Goal: Task Accomplishment & Management: Manage account settings

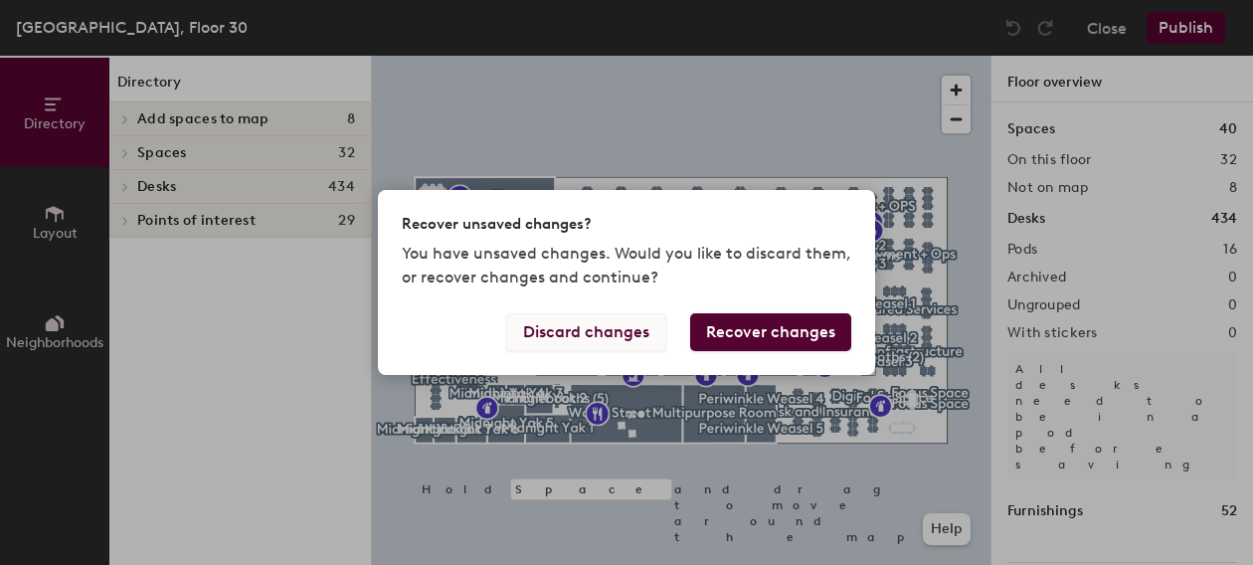
click at [580, 324] on button "Discard changes" at bounding box center [586, 332] width 160 height 38
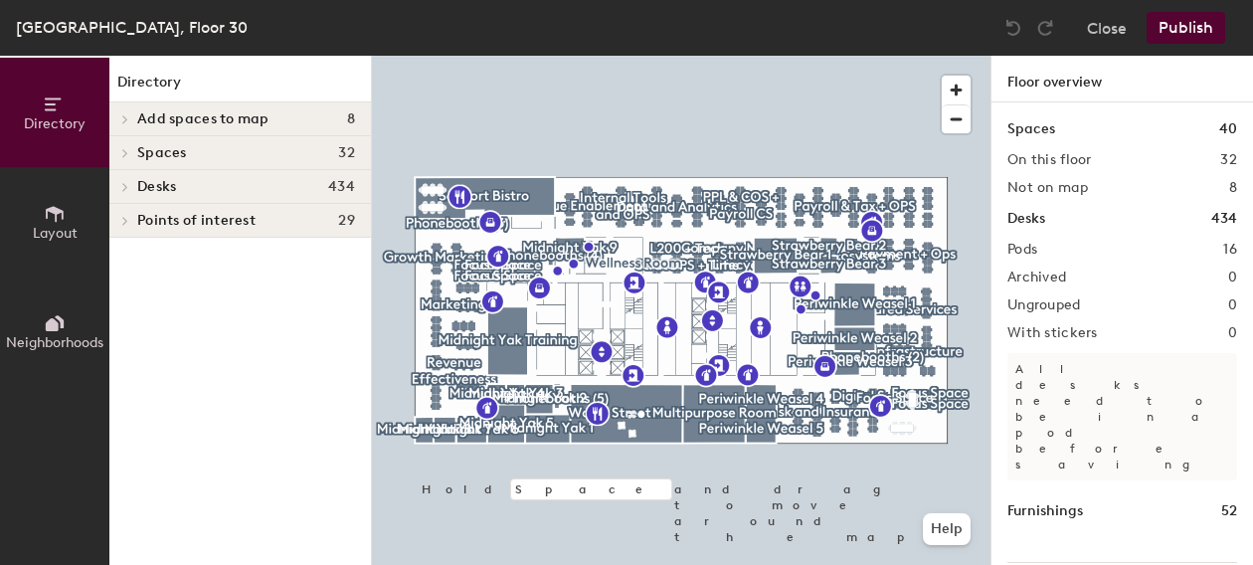
drag, startPoint x: 134, startPoint y: 188, endPoint x: 146, endPoint y: 186, distance: 12.1
click at [134, 187] on div at bounding box center [124, 187] width 22 height 10
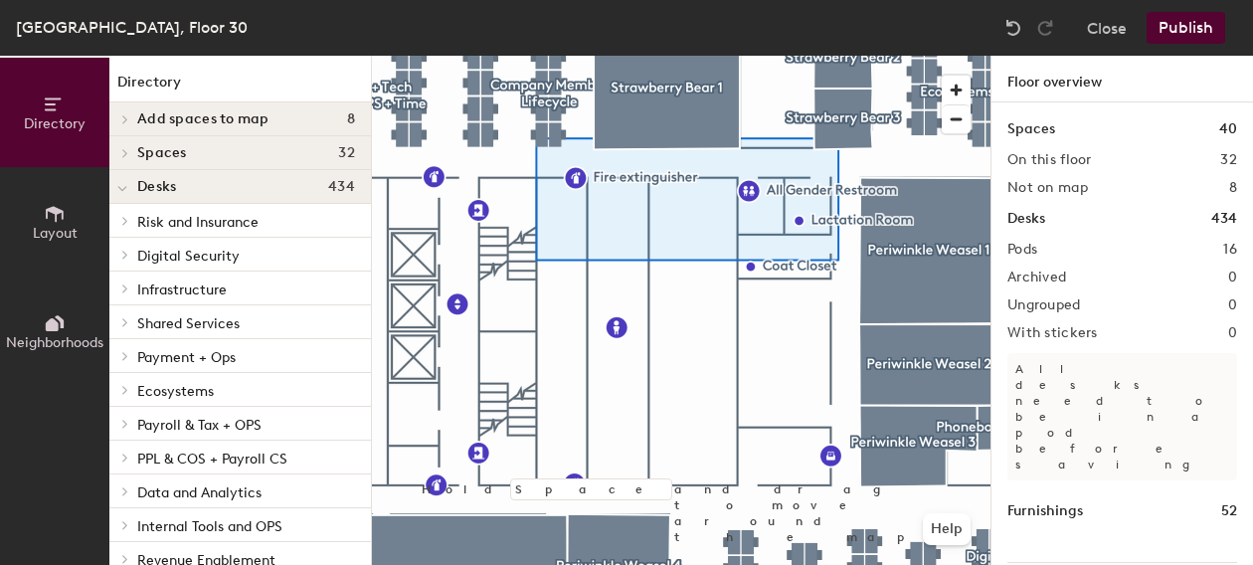
click at [127, 187] on div at bounding box center [122, 186] width 26 height 33
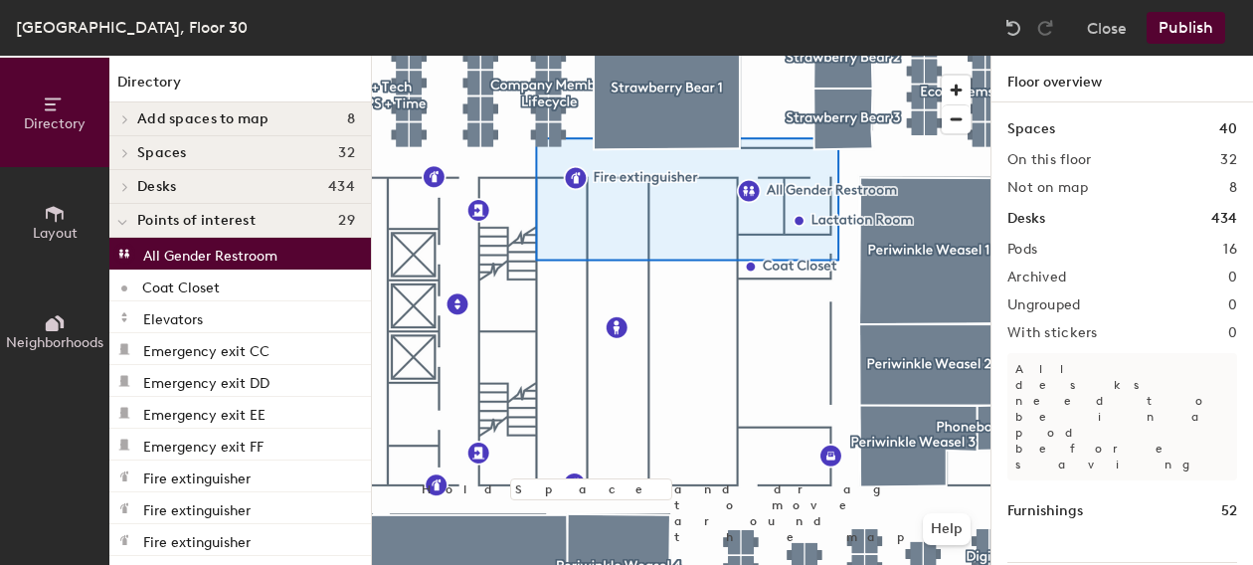
click at [128, 189] on icon at bounding box center [125, 187] width 8 height 10
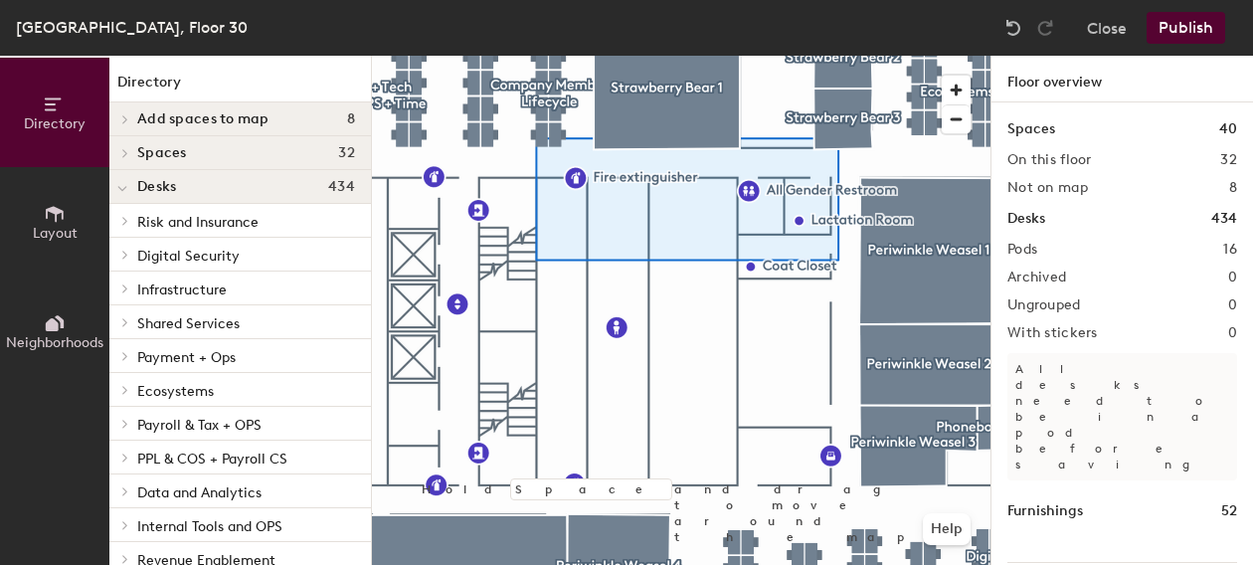
click at [130, 192] on div at bounding box center [122, 186] width 26 height 33
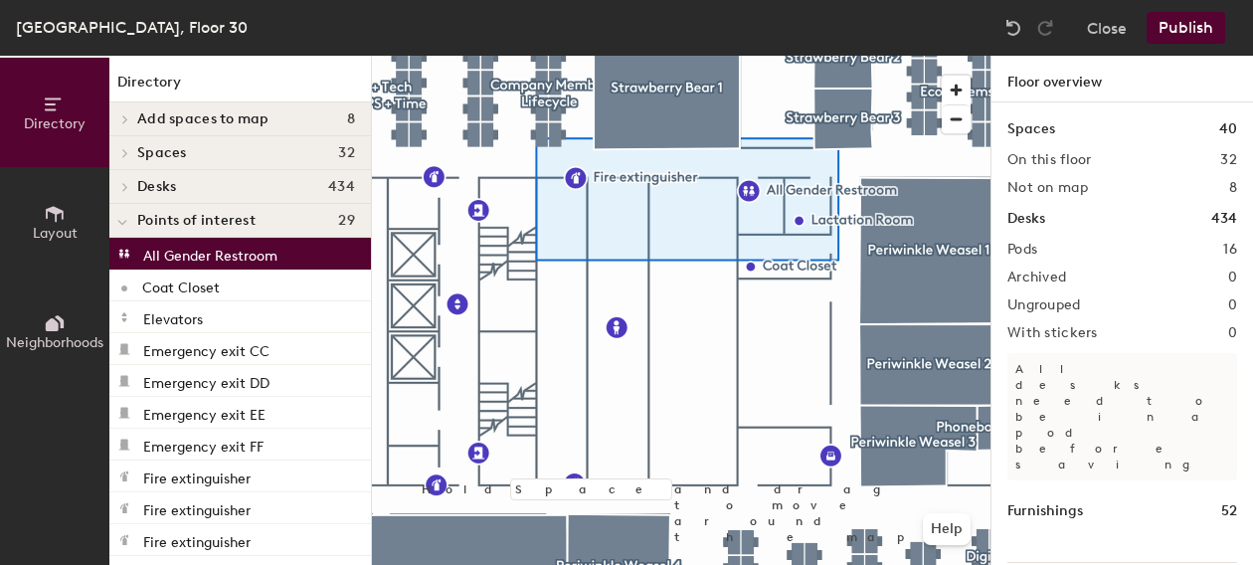
click at [131, 191] on span at bounding box center [123, 187] width 17 height 10
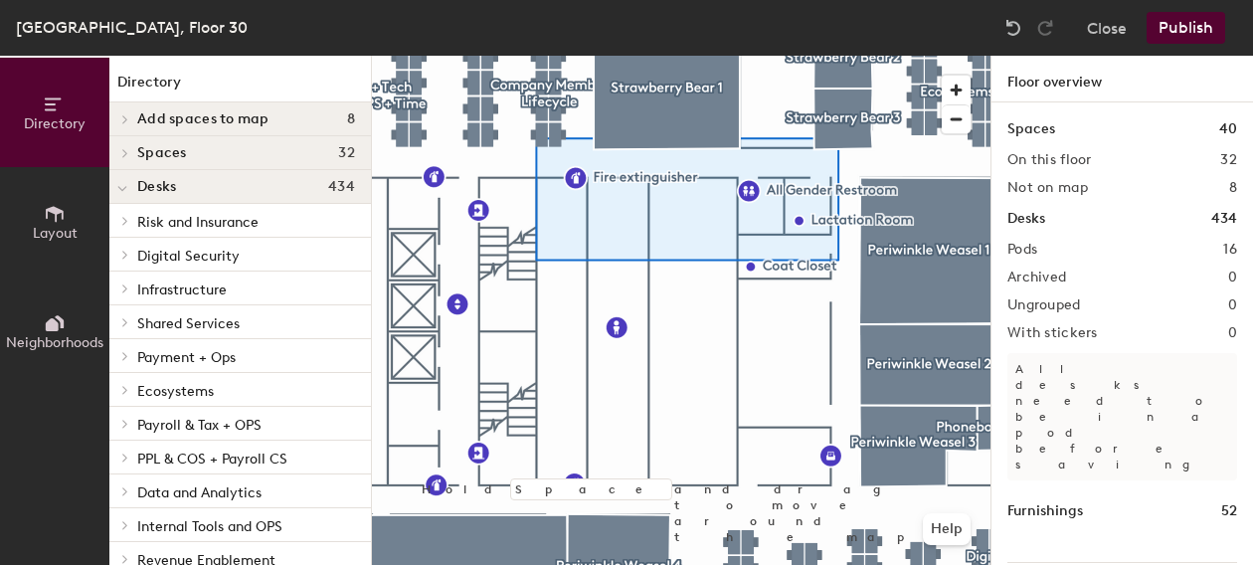
click at [123, 223] on icon at bounding box center [125, 221] width 4 height 8
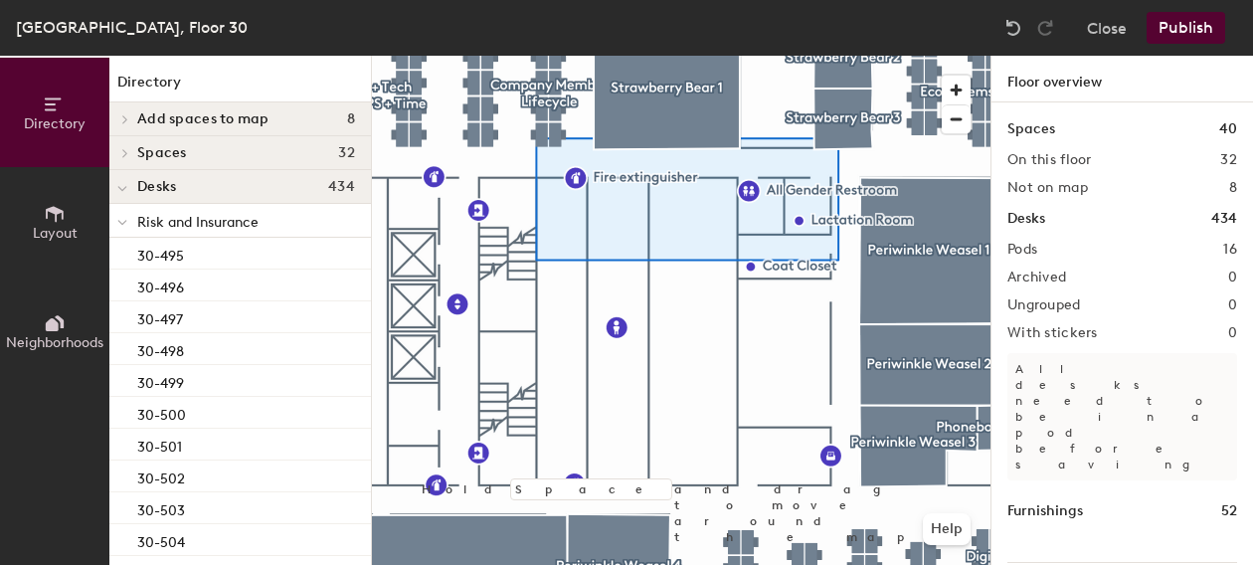
click at [123, 223] on icon at bounding box center [122, 223] width 8 height 4
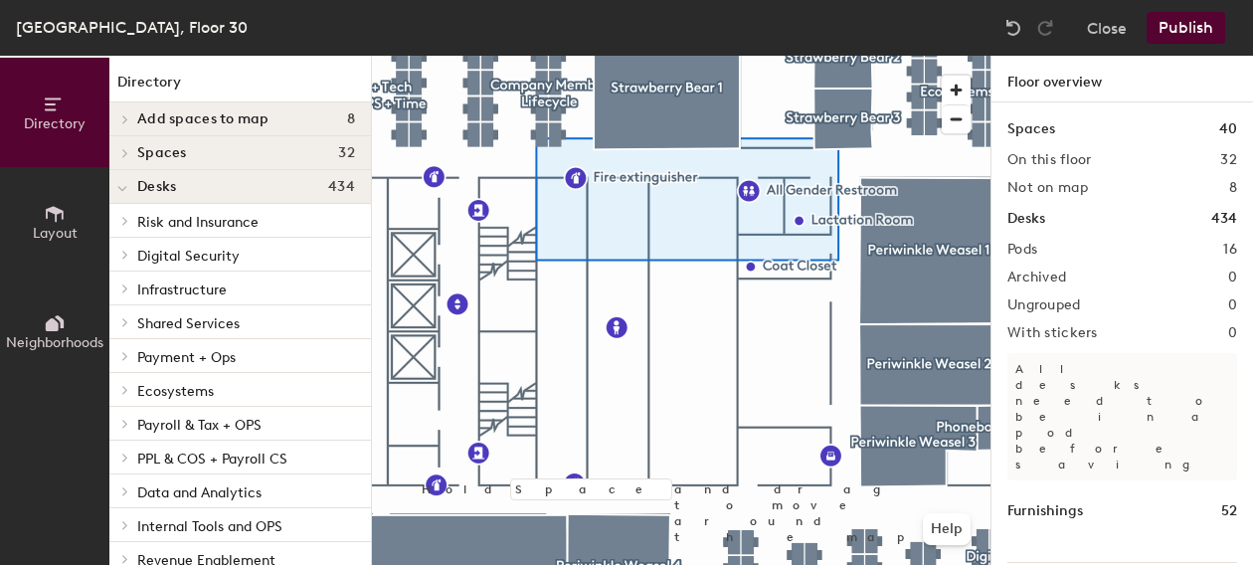
click at [133, 259] on div at bounding box center [124, 255] width 22 height 10
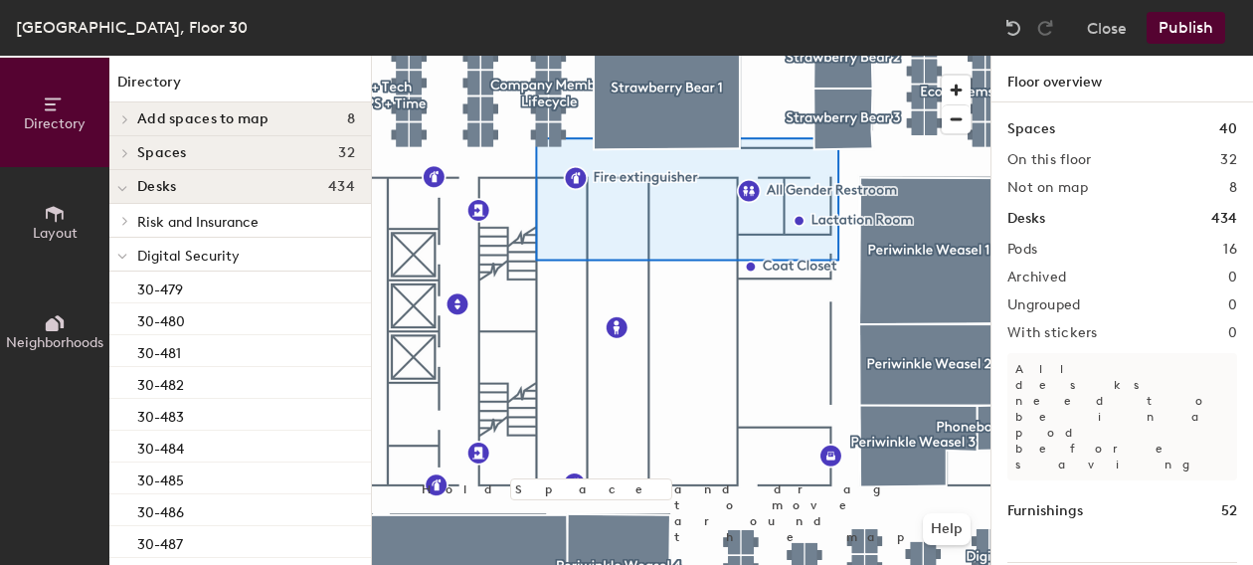
click at [133, 258] on div at bounding box center [122, 254] width 26 height 33
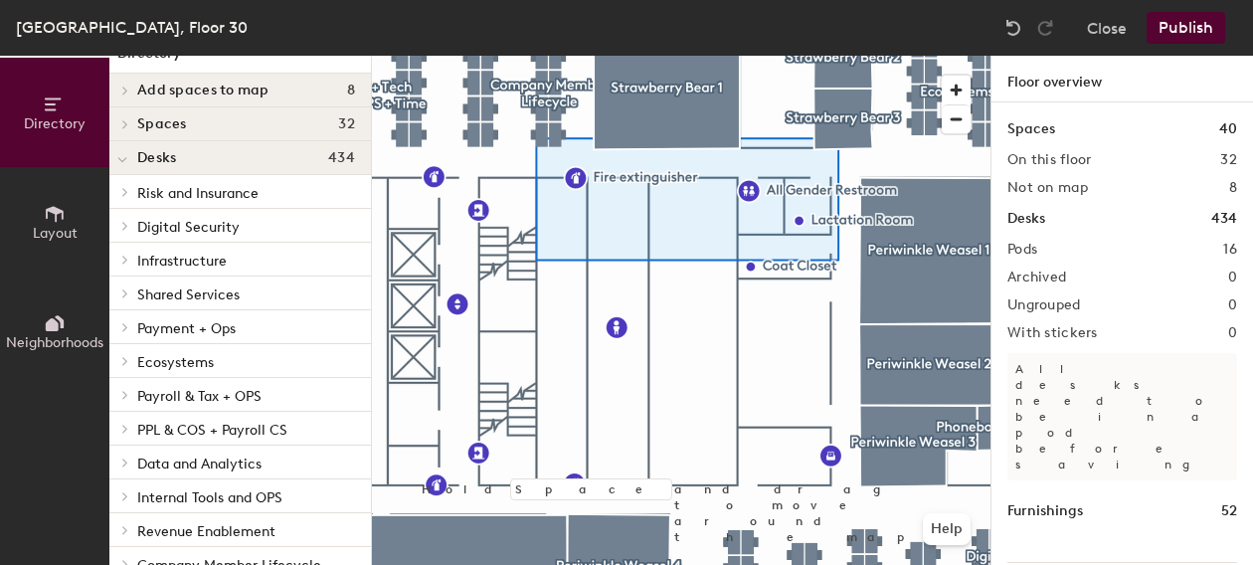
scroll to position [29, 0]
click at [133, 266] on div at bounding box center [122, 259] width 26 height 33
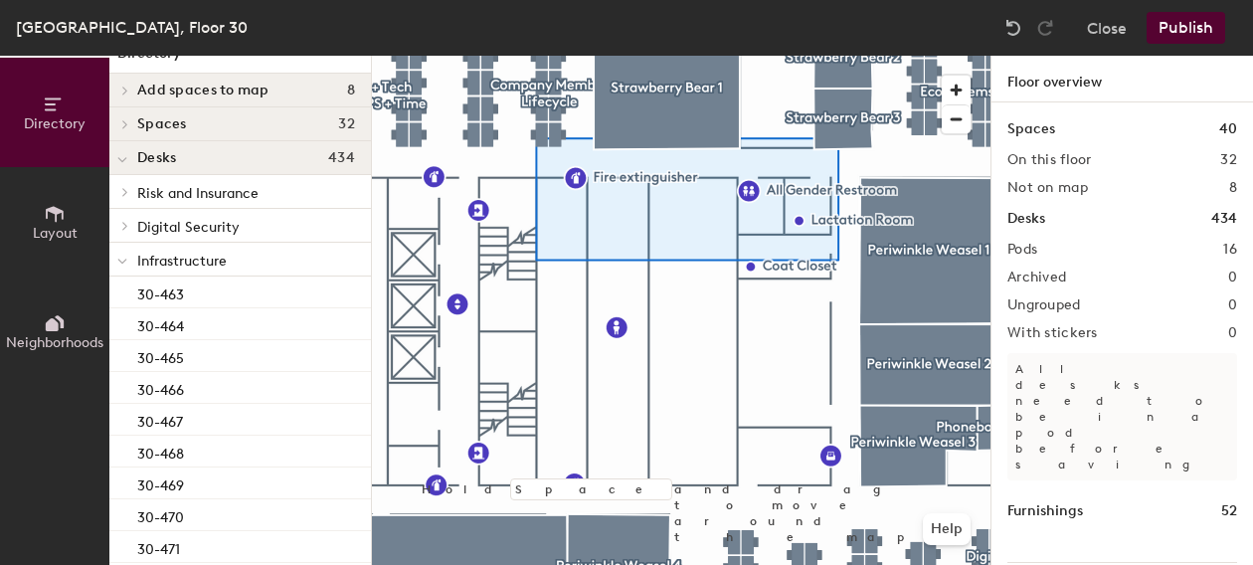
click at [140, 270] on p "Infrastructure" at bounding box center [246, 260] width 218 height 26
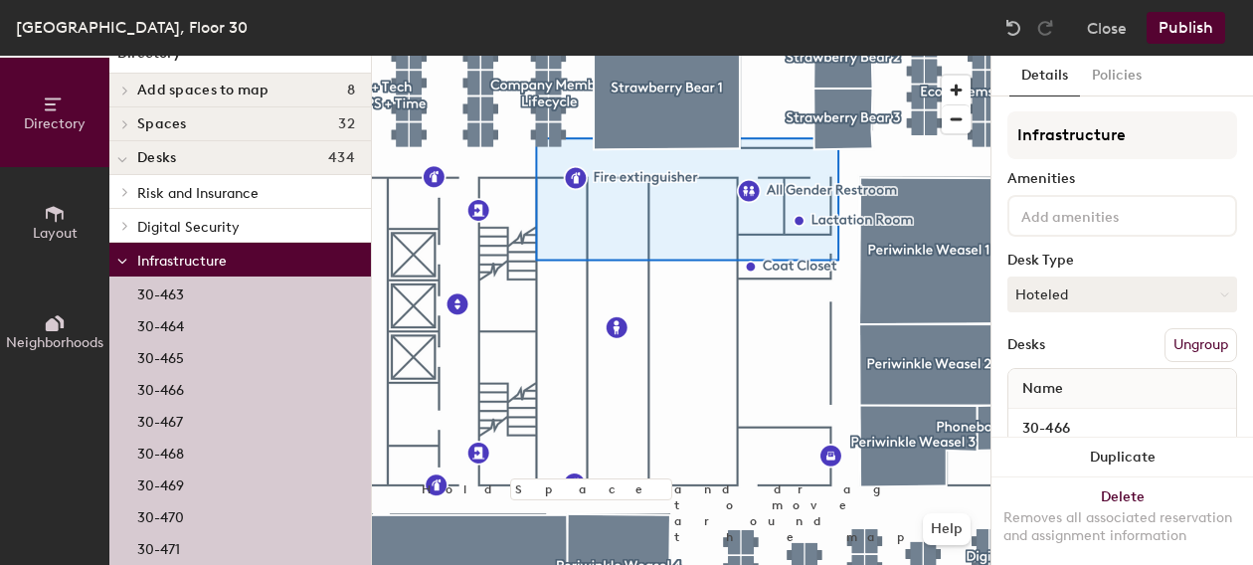
click at [134, 265] on div at bounding box center [122, 259] width 26 height 33
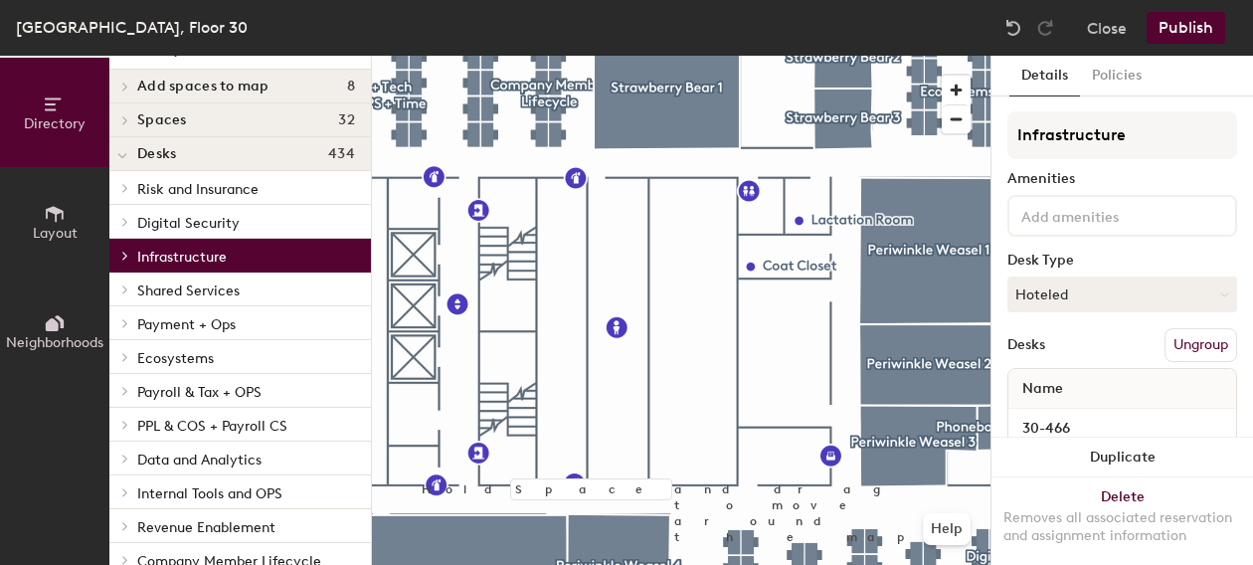
scroll to position [33, 0]
click at [125, 292] on icon at bounding box center [125, 289] width 8 height 10
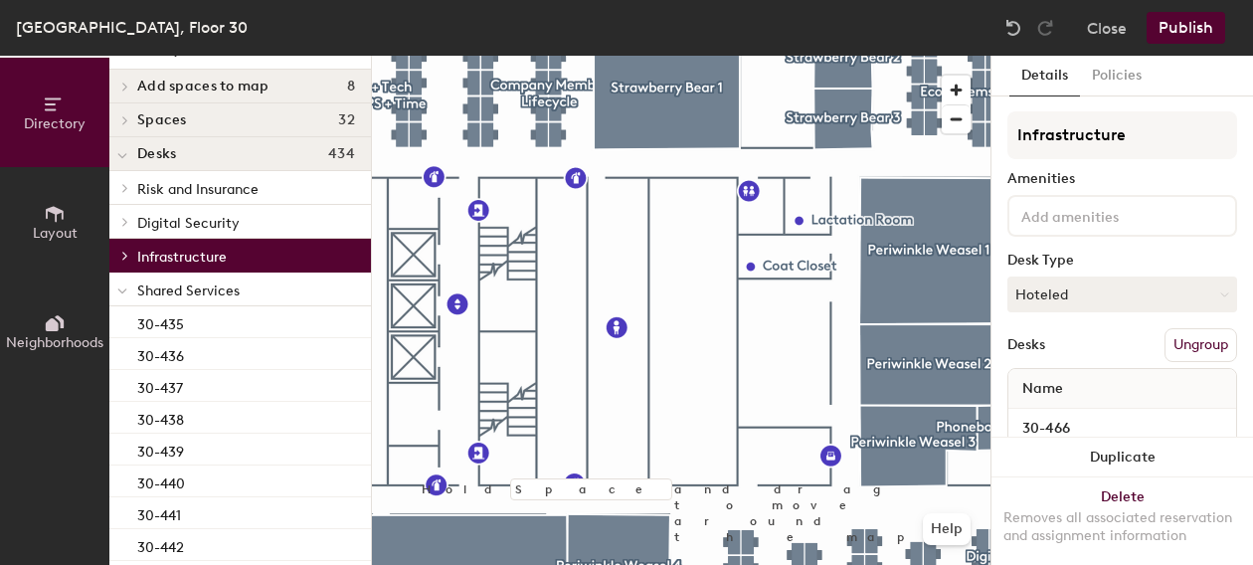
click at [125, 291] on icon at bounding box center [122, 291] width 10 height 8
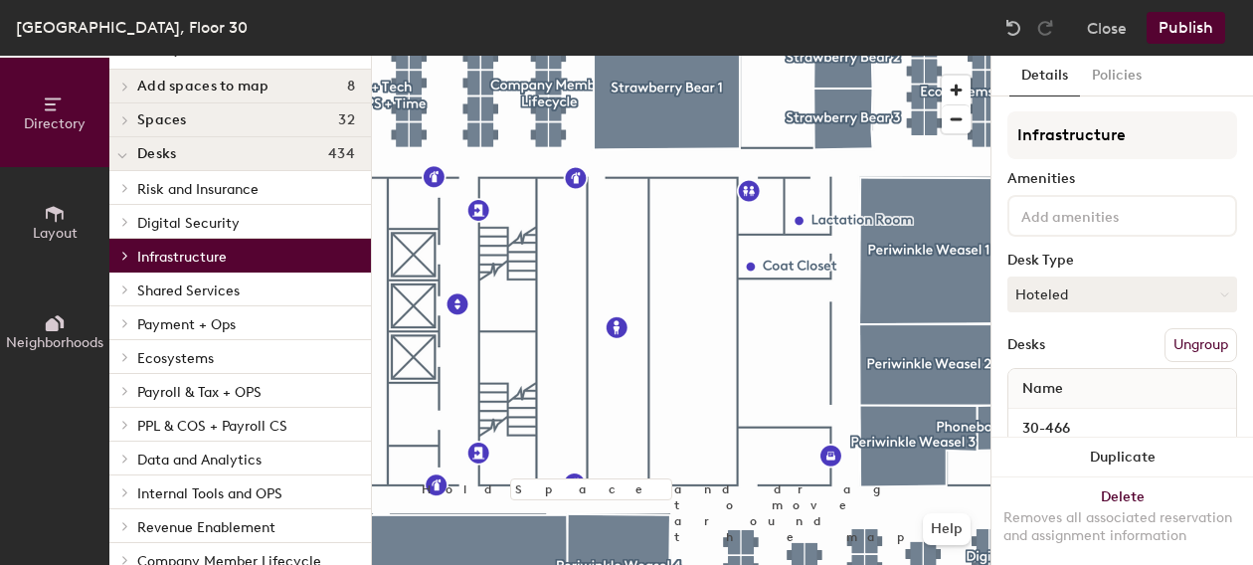
click at [131, 323] on span at bounding box center [123, 323] width 17 height 10
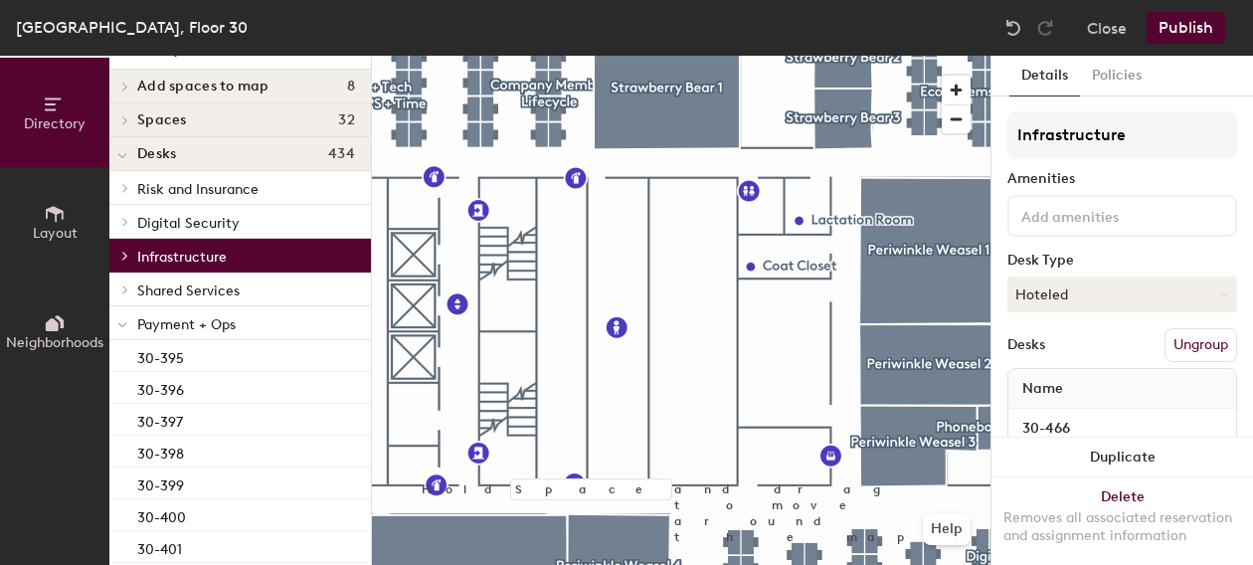
click at [132, 324] on div at bounding box center [122, 322] width 26 height 33
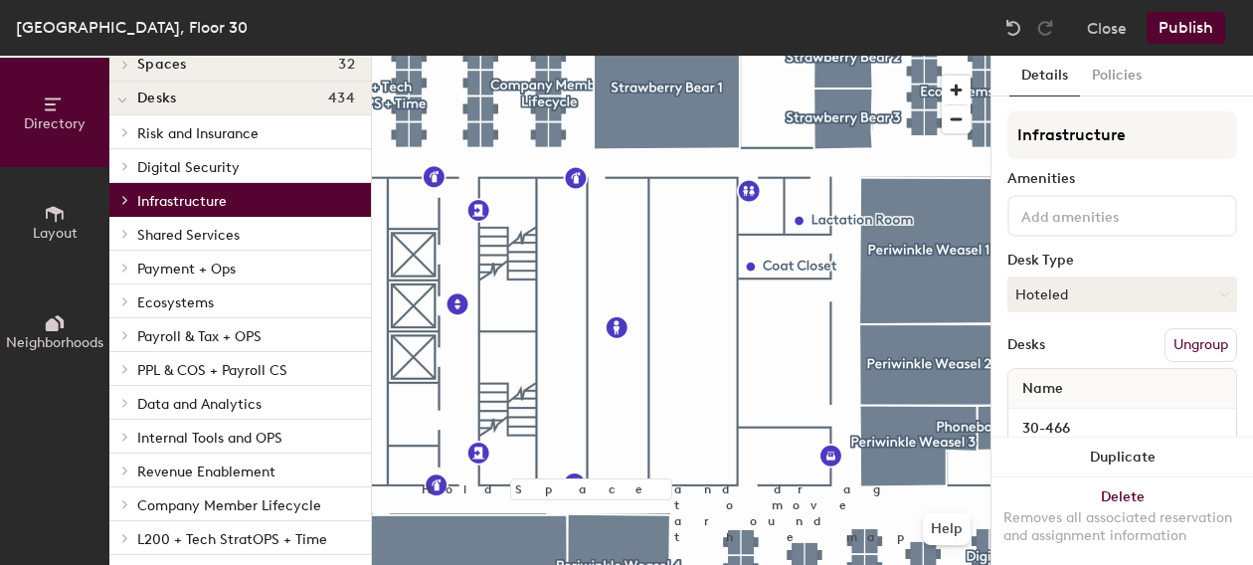
scroll to position [90, 0]
click at [137, 331] on span "Payroll & Tax + OPS" at bounding box center [199, 335] width 124 height 17
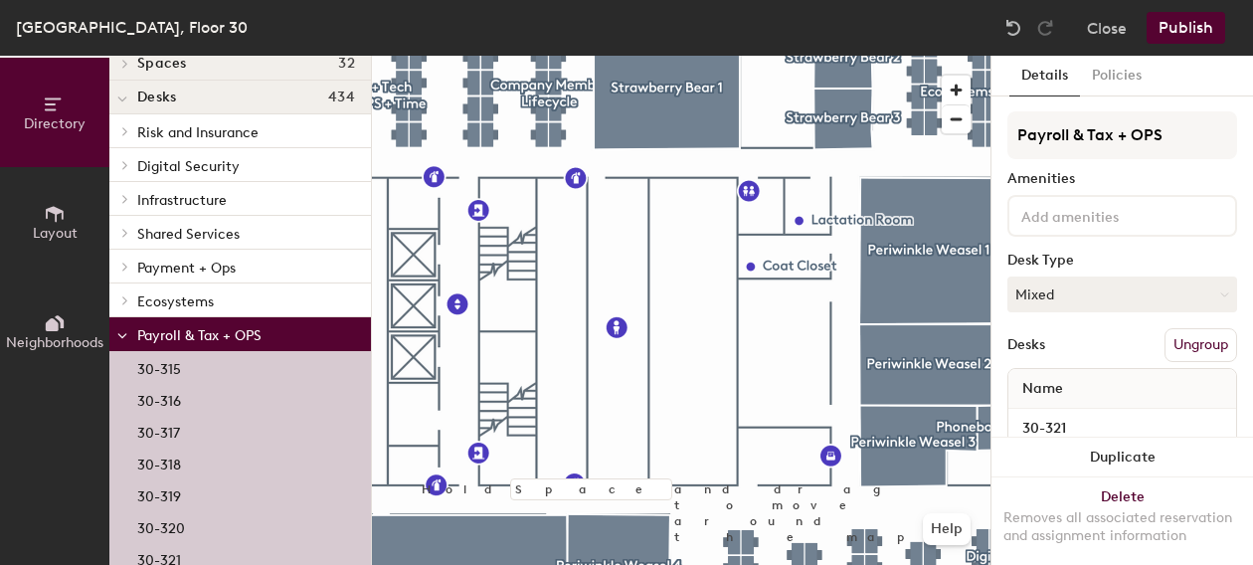
click at [137, 331] on span "Payroll & Tax + OPS" at bounding box center [199, 335] width 124 height 17
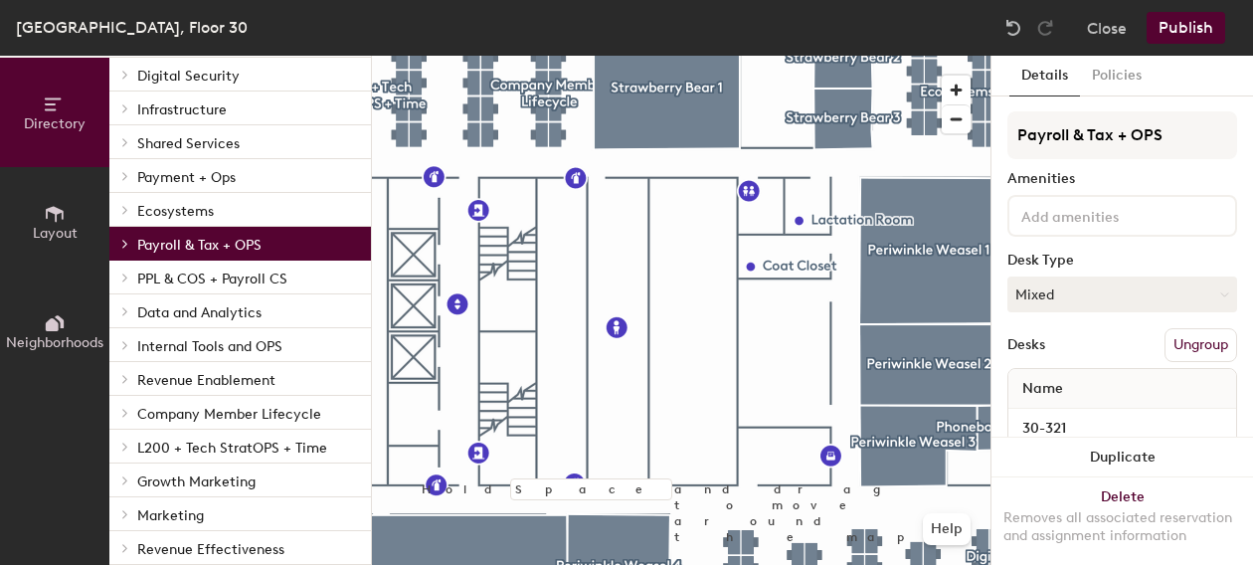
scroll to position [184, 0]
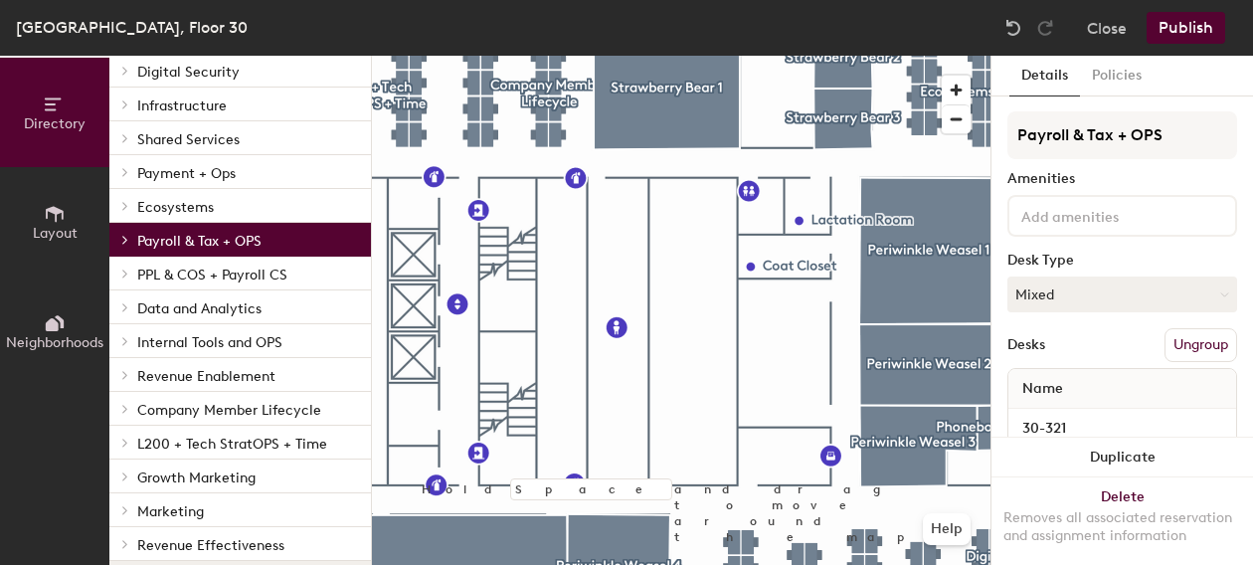
click at [137, 271] on div "PPL & COS + Payroll CS" at bounding box center [240, 274] width 262 height 34
click at [132, 272] on div at bounding box center [124, 274] width 22 height 10
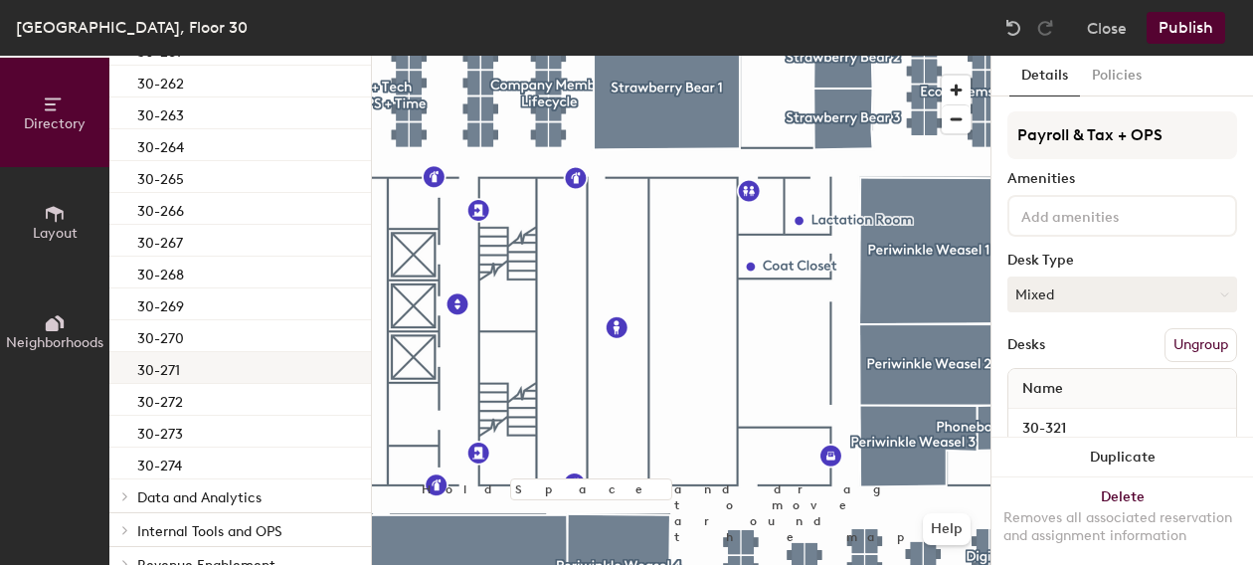
scroll to position [895, 0]
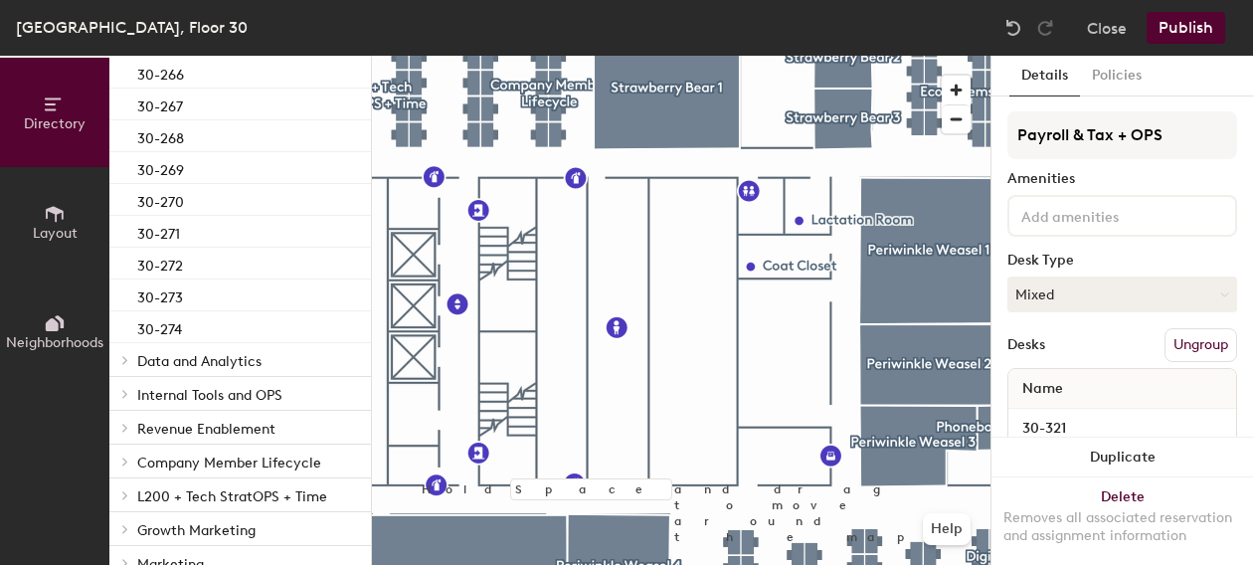
click at [140, 360] on span "Data and Analytics" at bounding box center [199, 361] width 124 height 17
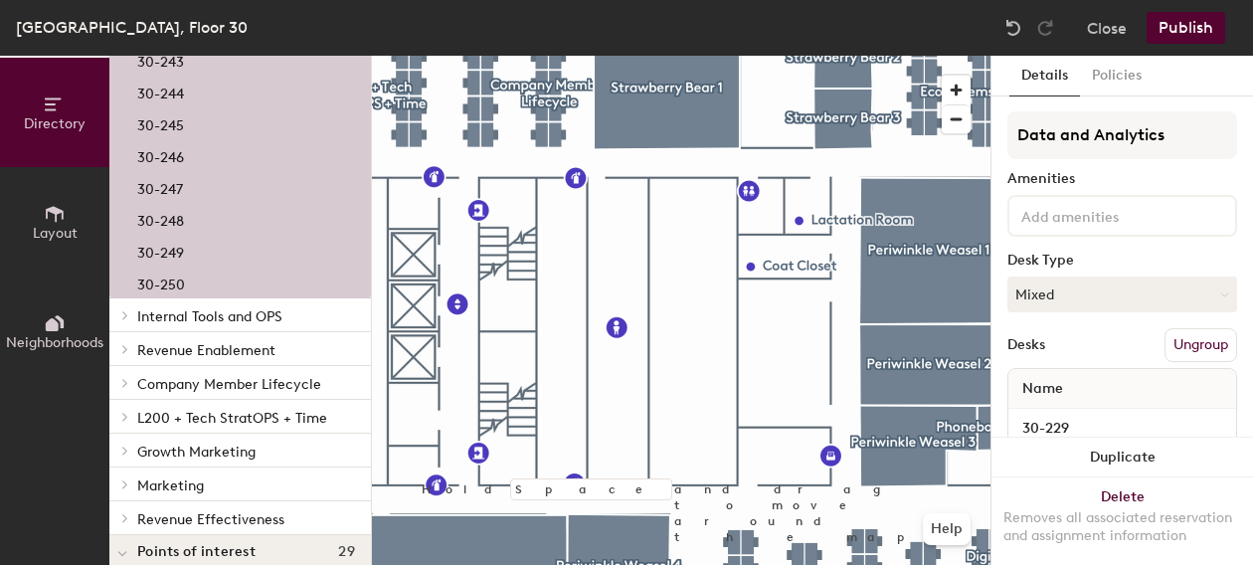
scroll to position [1869, 0]
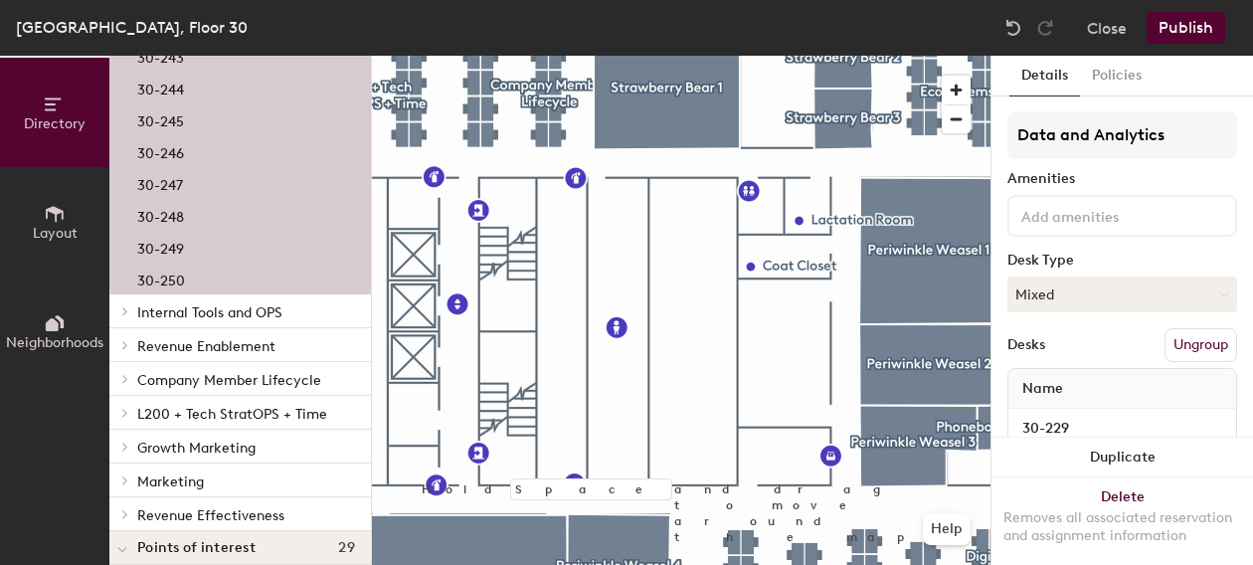
click at [125, 321] on div at bounding box center [122, 310] width 26 height 33
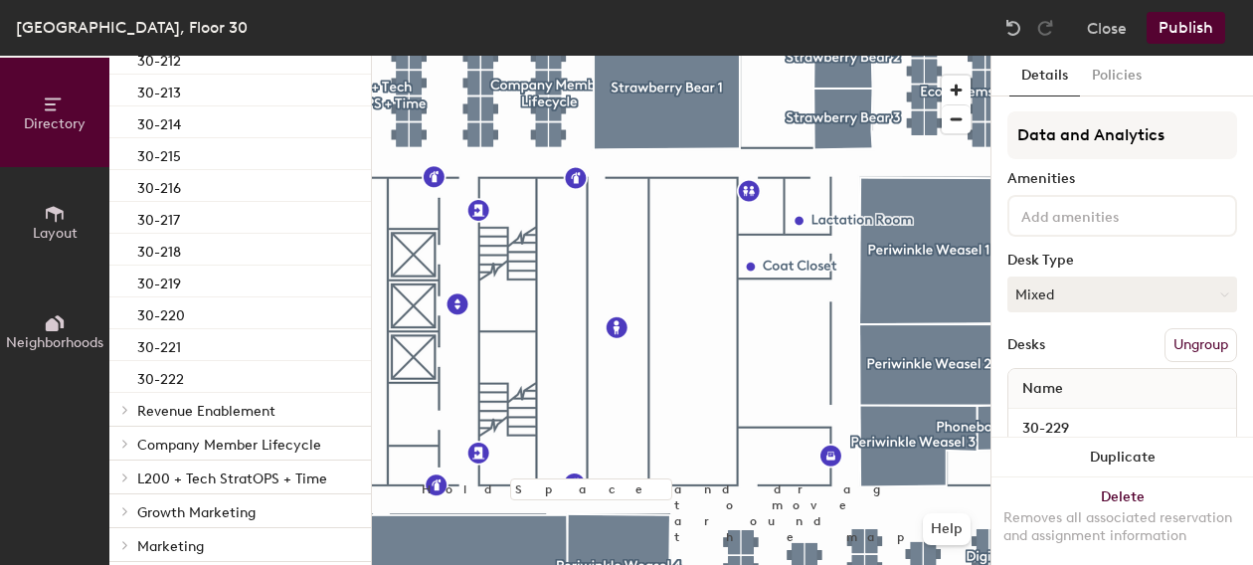
scroll to position [2568, 0]
click at [127, 405] on icon at bounding box center [125, 410] width 8 height 10
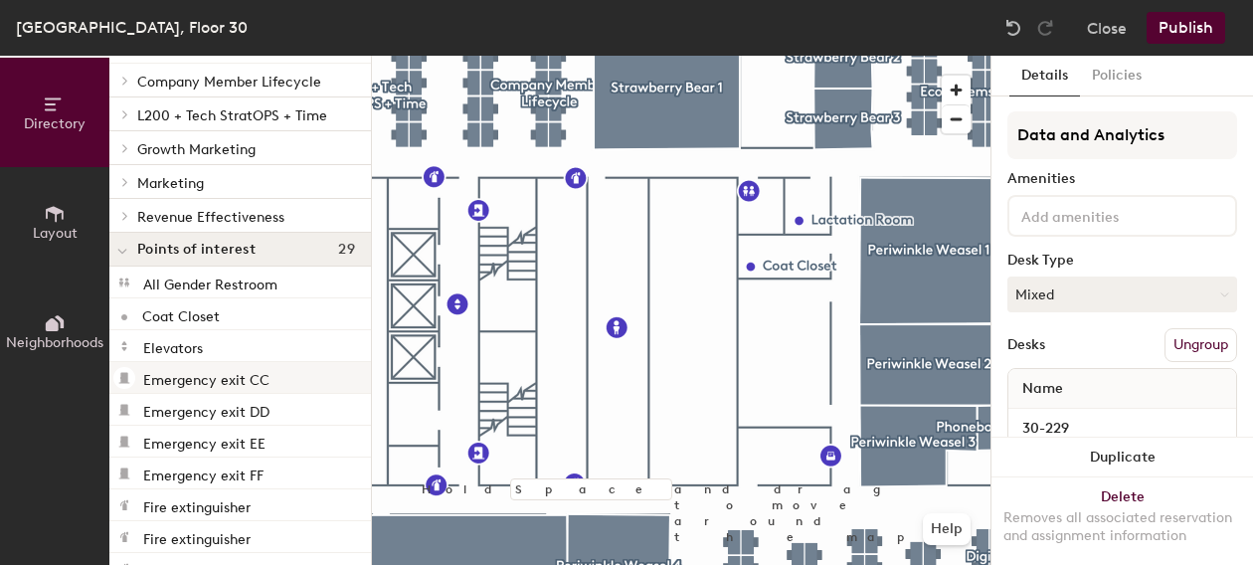
scroll to position [3423, 0]
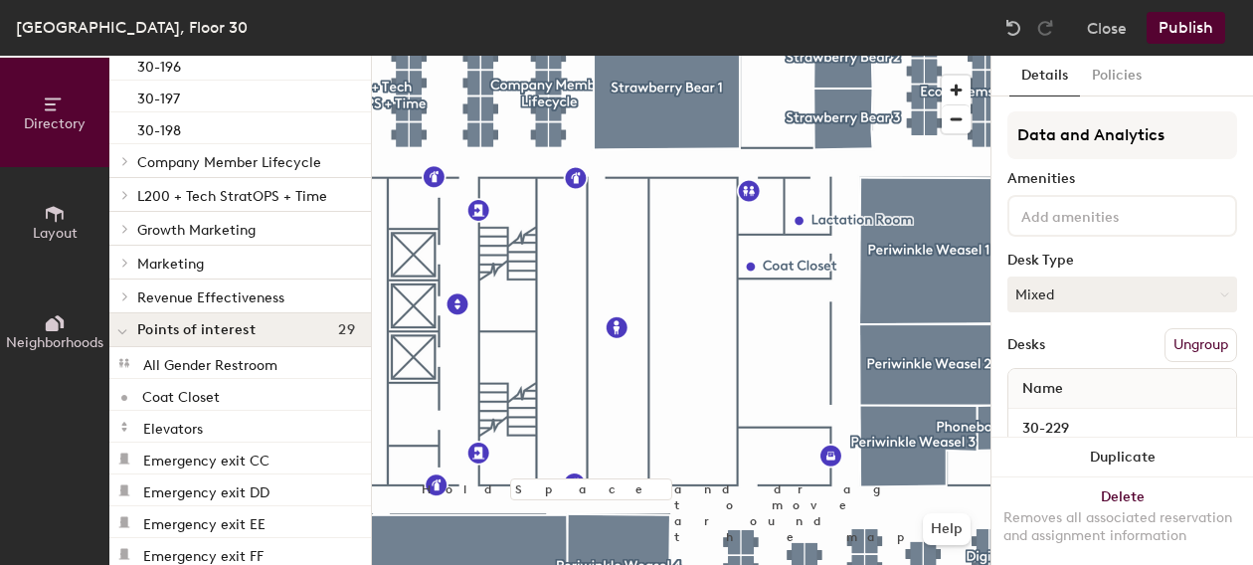
click at [127, 154] on div at bounding box center [122, 160] width 26 height 33
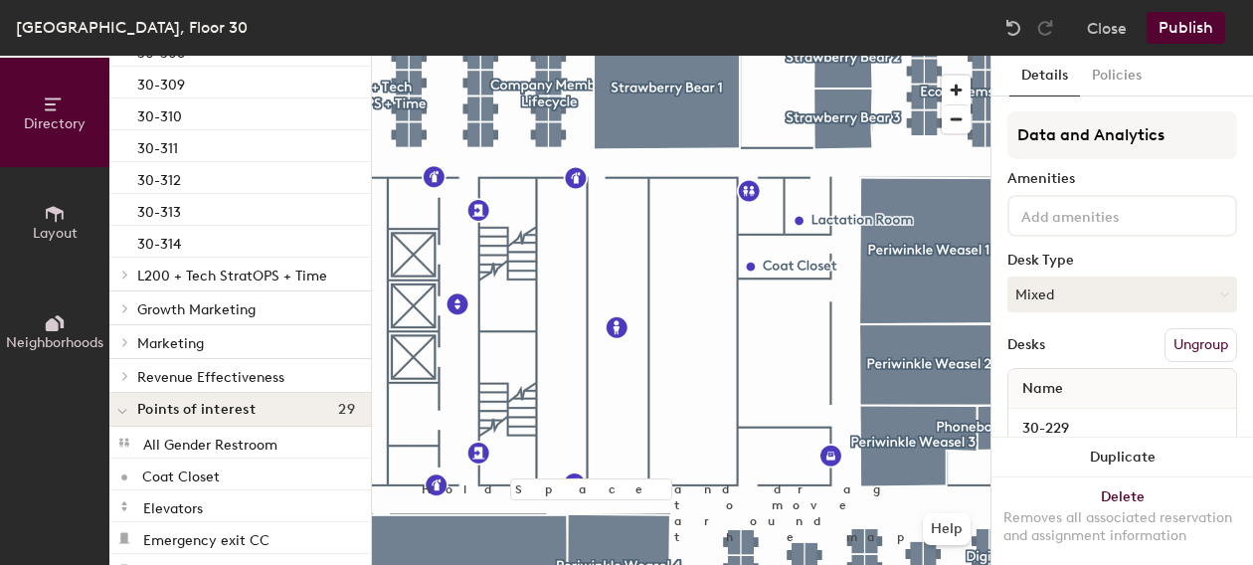
scroll to position [3594, 0]
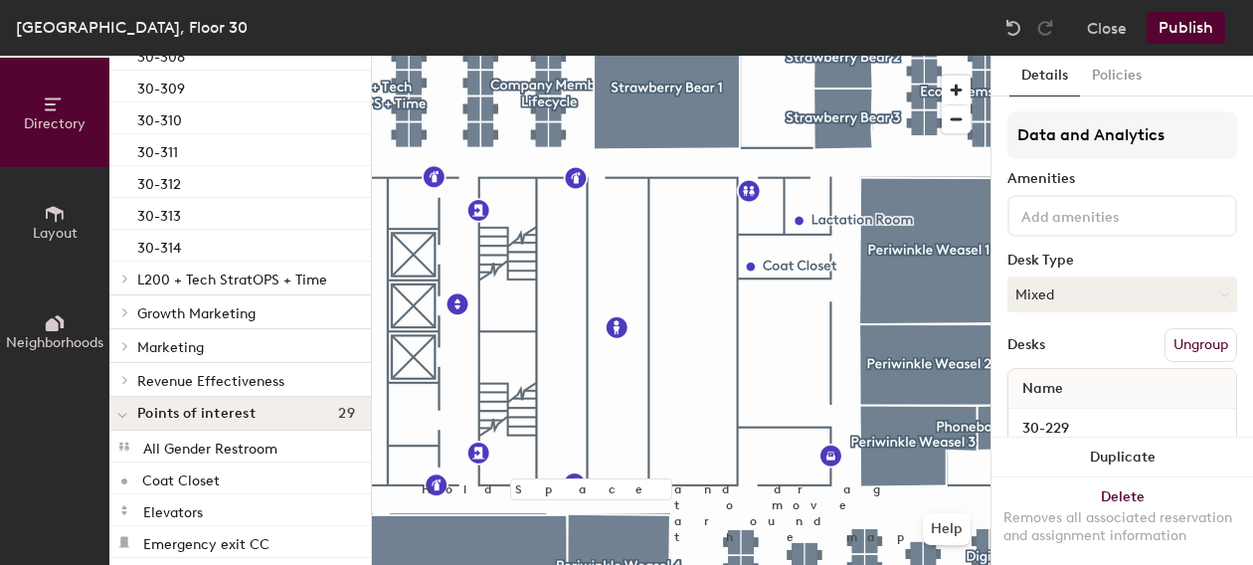
click at [121, 282] on span at bounding box center [123, 278] width 17 height 10
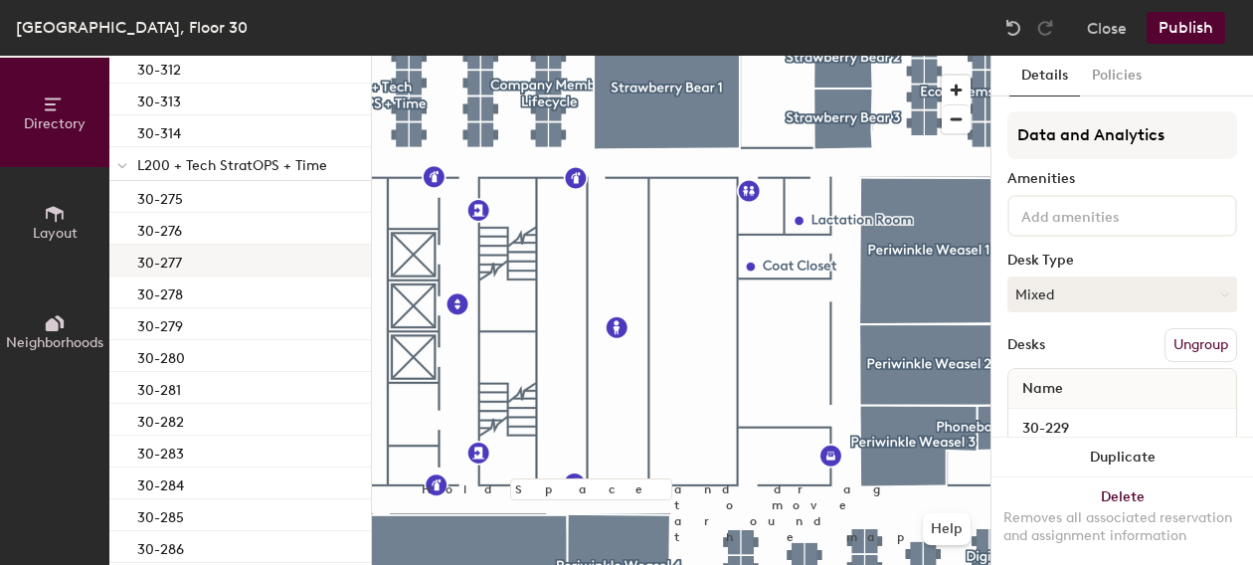
scroll to position [3711, 0]
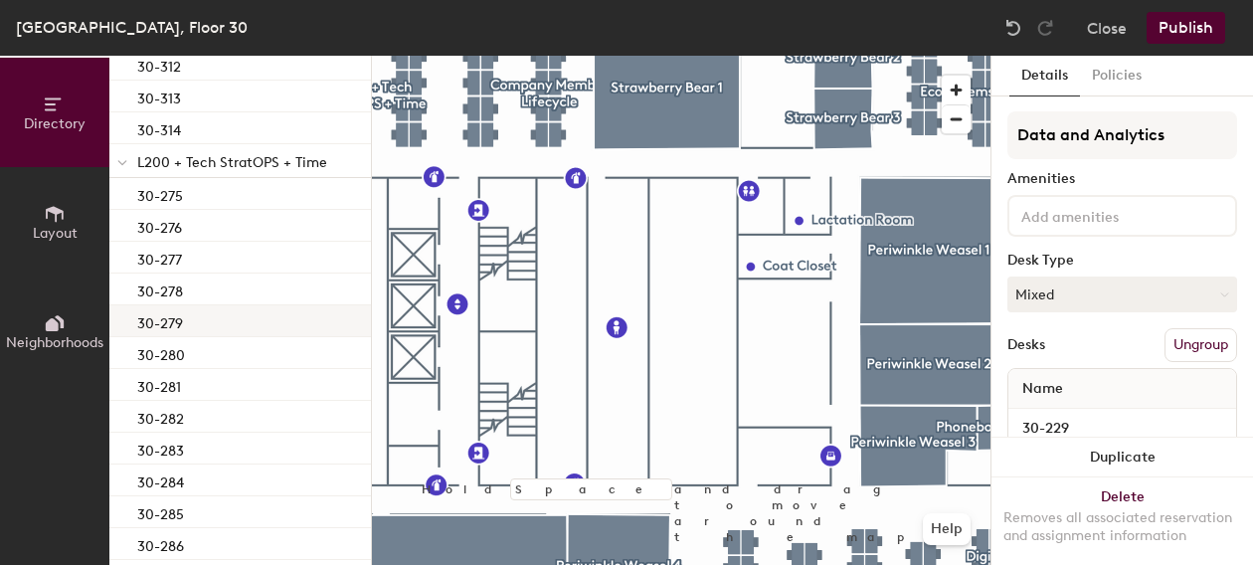
click at [215, 321] on div "30-279" at bounding box center [240, 321] width 262 height 32
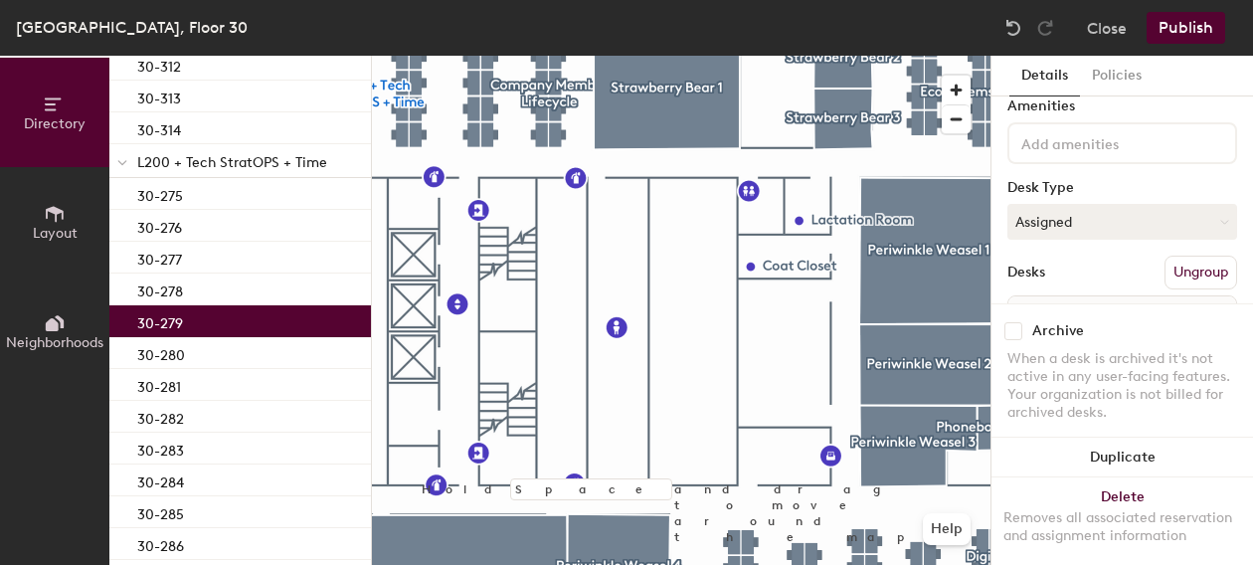
scroll to position [77, 0]
click at [1134, 224] on button "Assigned" at bounding box center [1122, 218] width 230 height 36
click at [1075, 331] on div "Hoteled" at bounding box center [1107, 339] width 199 height 30
click at [1184, 35] on button "Publish" at bounding box center [1186, 28] width 79 height 32
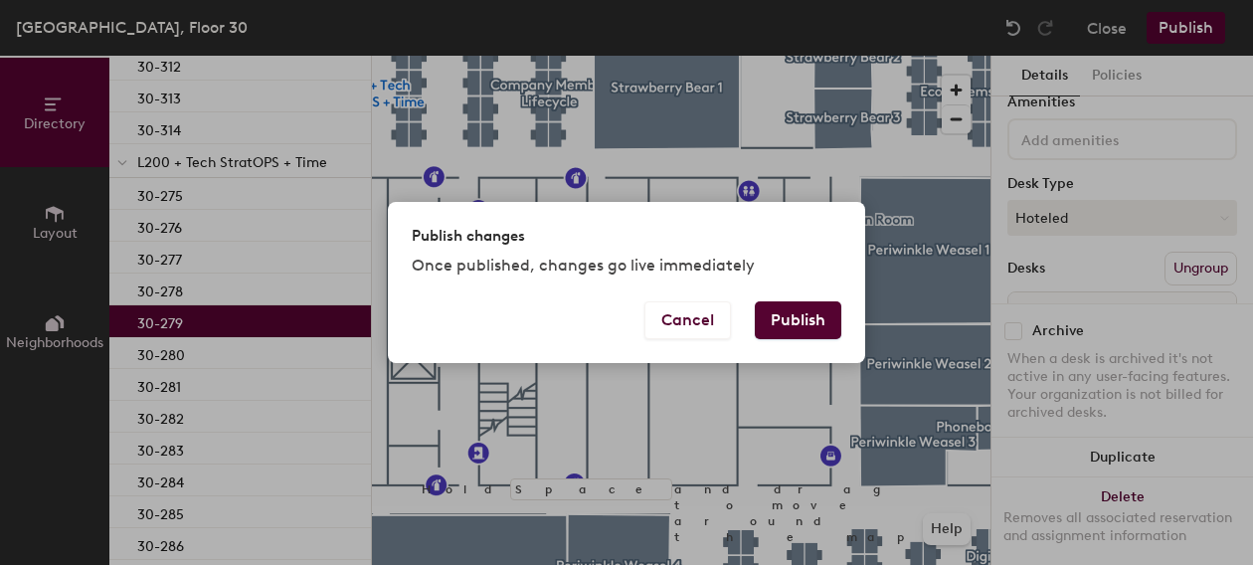
click at [816, 307] on button "Publish" at bounding box center [798, 320] width 87 height 38
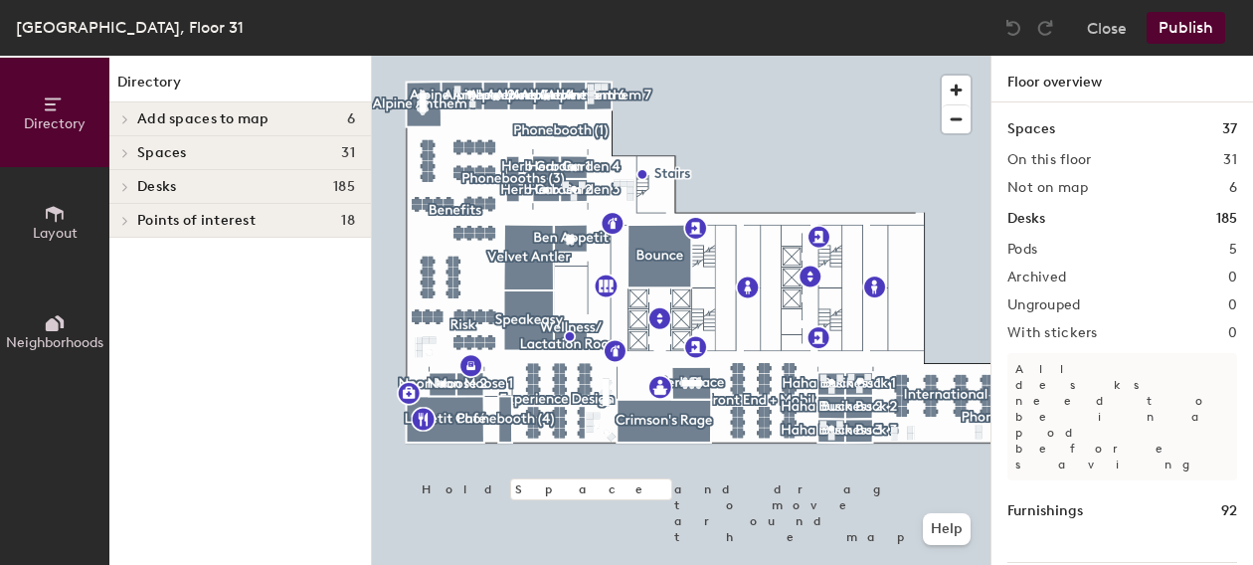
click at [497, 56] on div at bounding box center [681, 56] width 619 height 0
click at [967, 80] on span "button" at bounding box center [956, 90] width 29 height 29
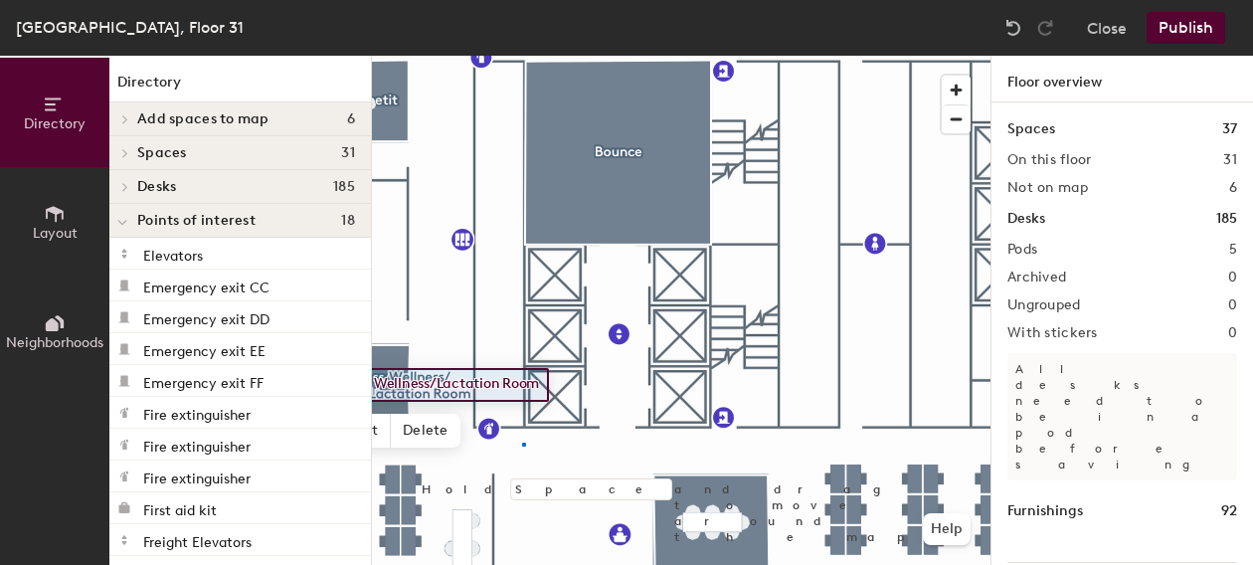
click at [523, 56] on div at bounding box center [681, 56] width 619 height 0
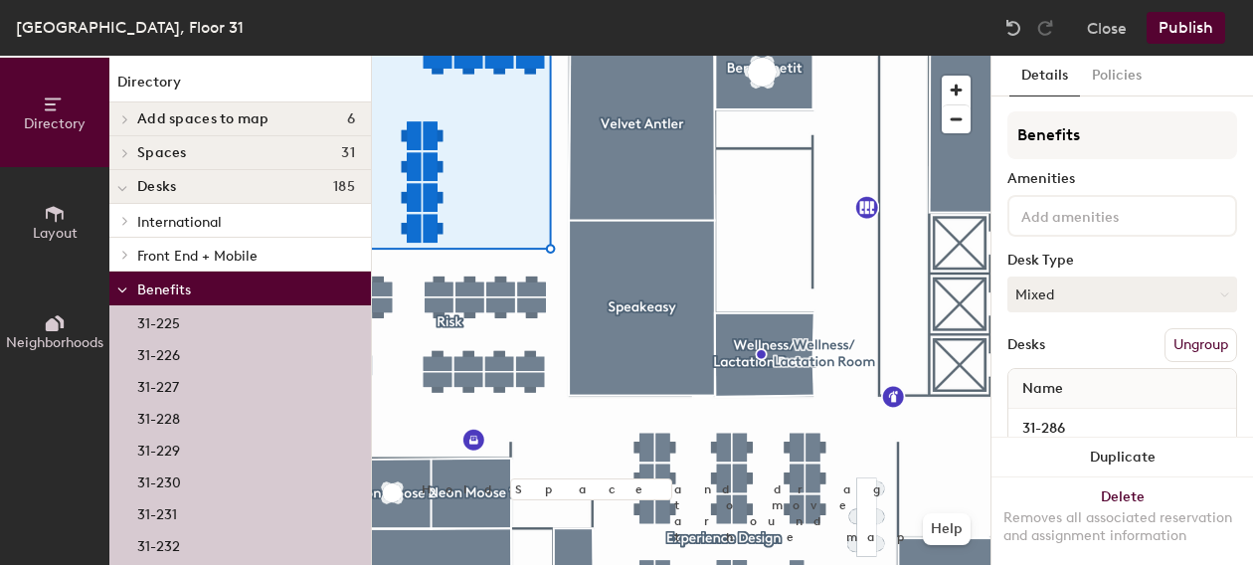
click at [196, 350] on div "31-226" at bounding box center [240, 353] width 262 height 32
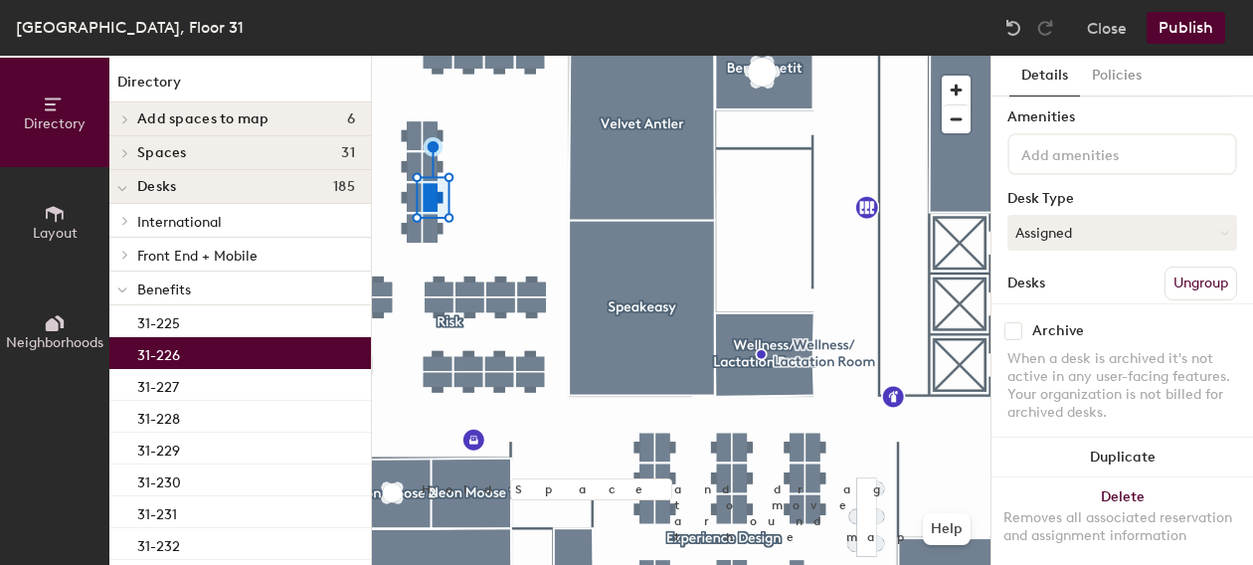
scroll to position [81, 0]
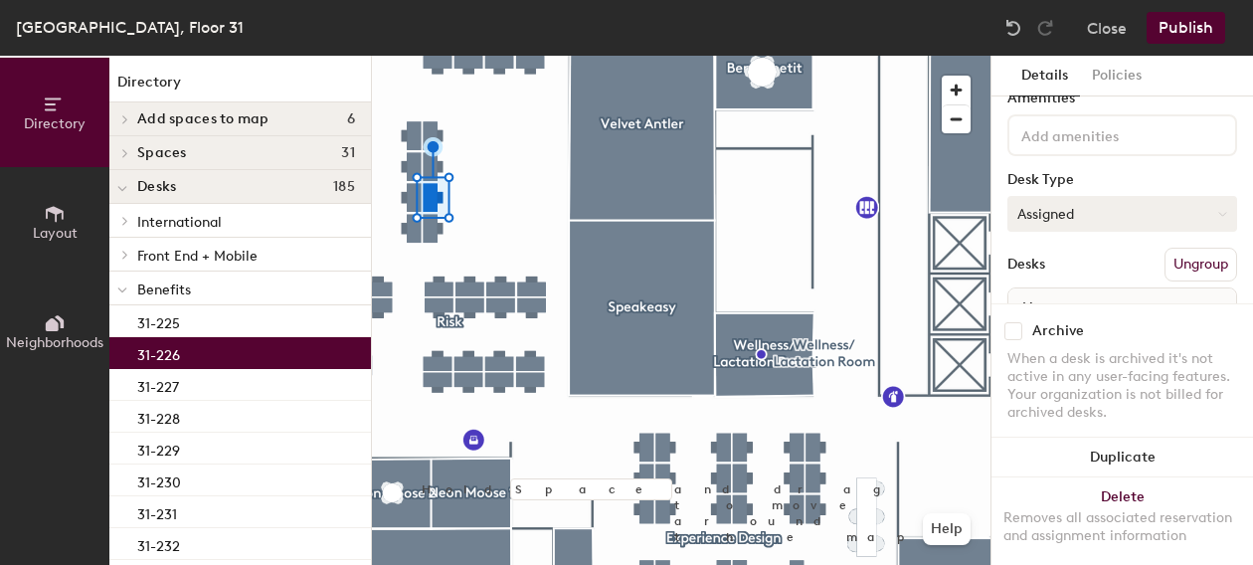
click at [1063, 230] on button "Assigned" at bounding box center [1122, 214] width 230 height 36
click at [1060, 331] on div "Hoteled" at bounding box center [1107, 335] width 199 height 30
click at [1171, 33] on button "Publish" at bounding box center [1186, 28] width 79 height 32
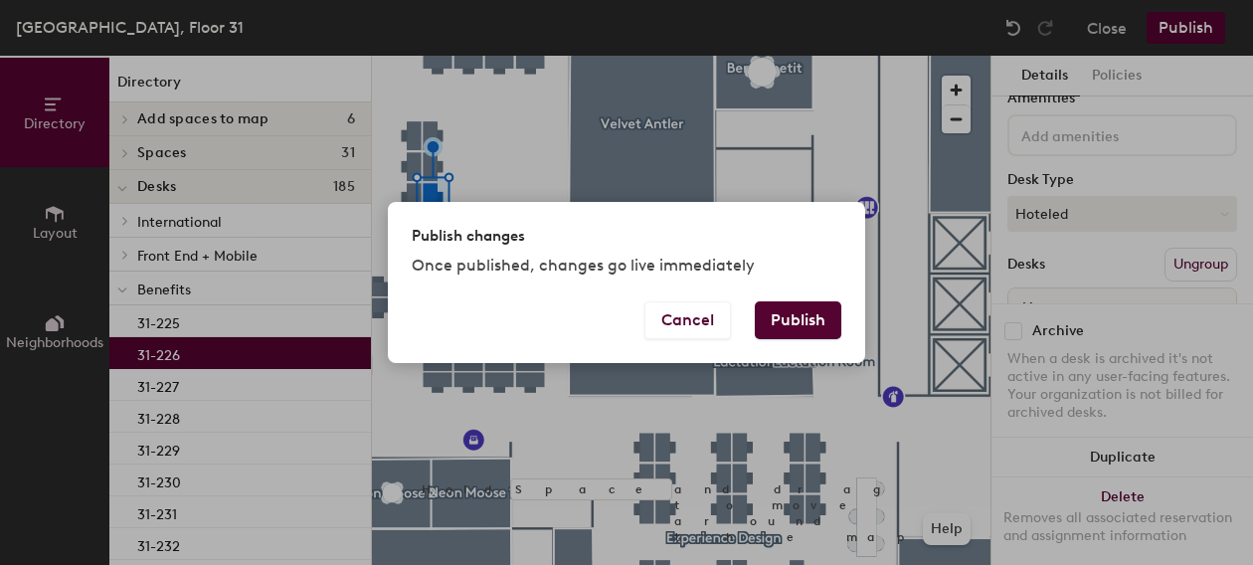
click at [824, 327] on button "Publish" at bounding box center [798, 320] width 87 height 38
